Goal: Complete application form: Complete application form

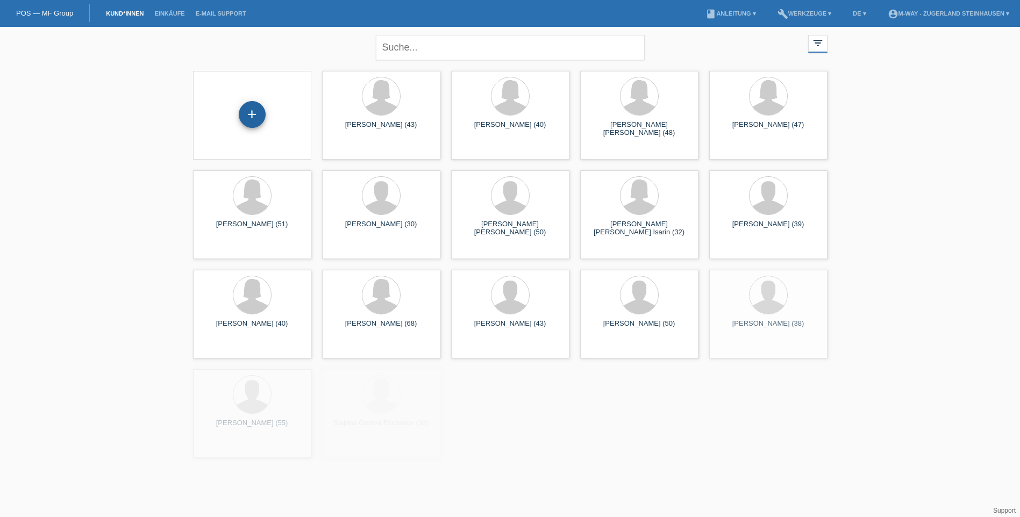
click at [264, 115] on div "+" at bounding box center [252, 114] width 27 height 27
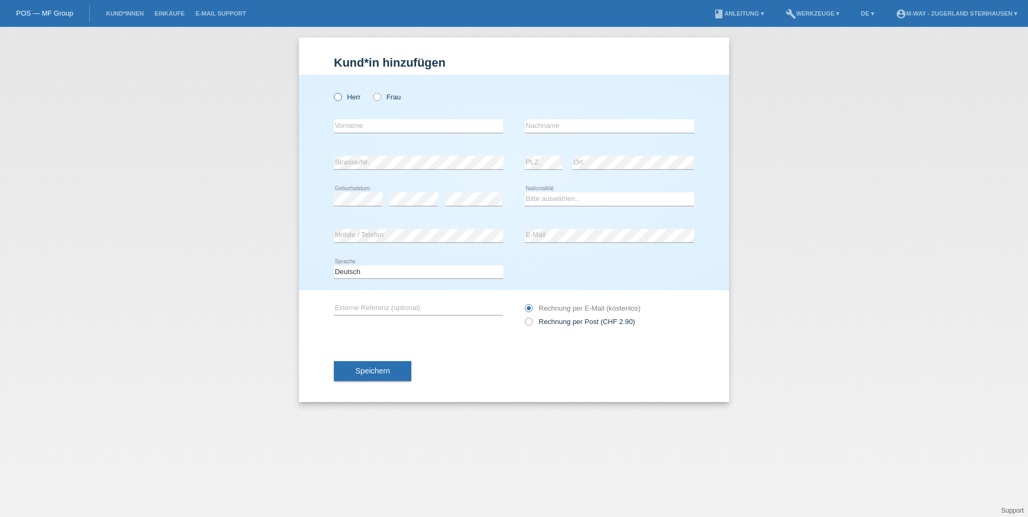
click at [332, 91] on icon at bounding box center [332, 91] width 0 height 0
click at [336, 98] on input "Herr" at bounding box center [337, 96] width 7 height 7
radio input "true"
click at [354, 129] on input "text" at bounding box center [418, 125] width 169 height 13
type input "Roland"
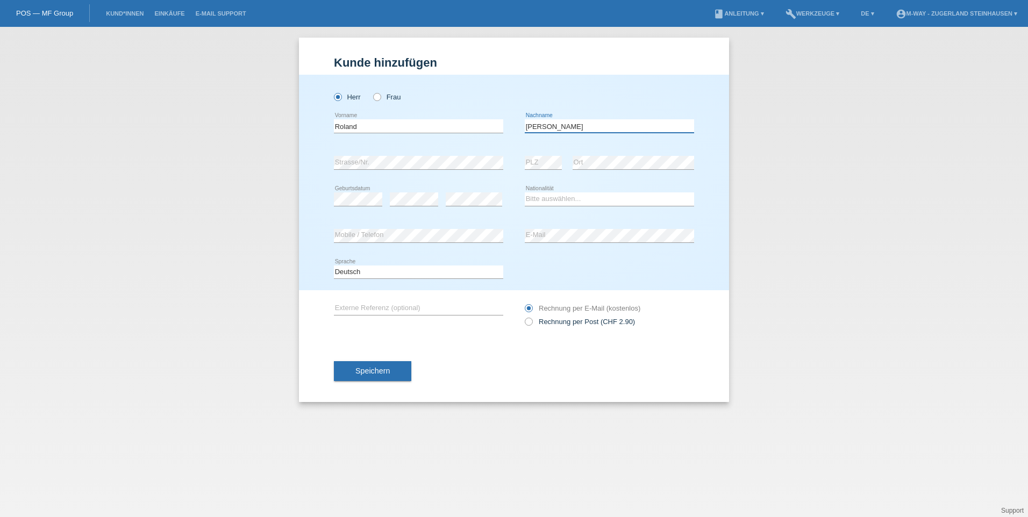
type input "Sommer"
click at [556, 196] on select "Bitte auswählen... Schweiz Deutschland Liechtenstein Österreich ------------ Af…" at bounding box center [609, 198] width 169 height 13
select select "CH"
click at [525, 192] on select "Bitte auswählen... Schweiz Deutschland Liechtenstein Österreich ------------ Af…" at bounding box center [609, 198] width 169 height 13
click at [391, 369] on button "Speichern" at bounding box center [372, 371] width 77 height 20
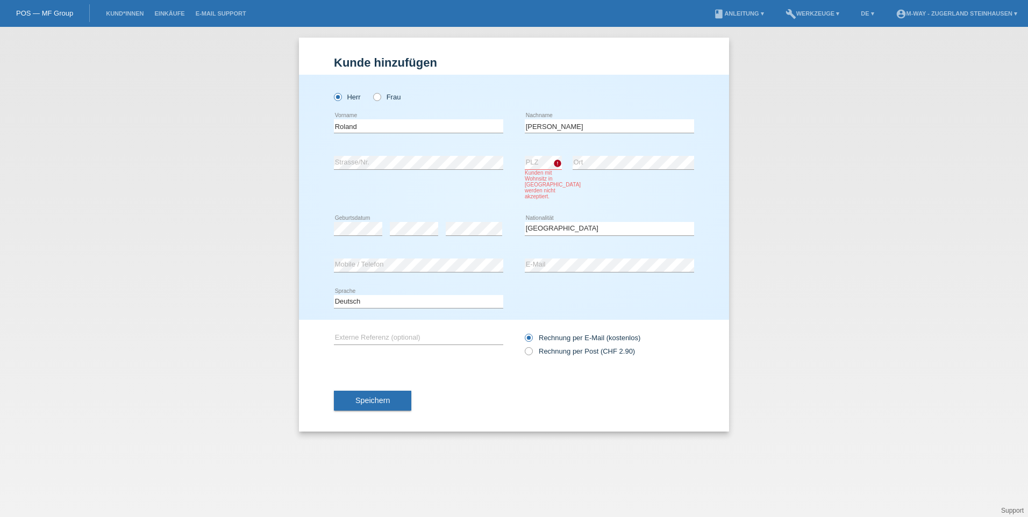
click at [557, 162] on icon "error" at bounding box center [557, 163] width 9 height 9
